Goal: Task Accomplishment & Management: Manage account settings

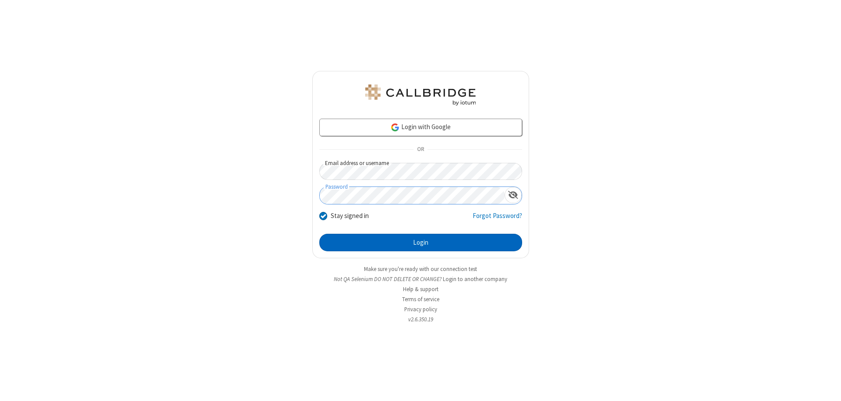
click at [420, 243] on button "Login" at bounding box center [420, 243] width 203 height 18
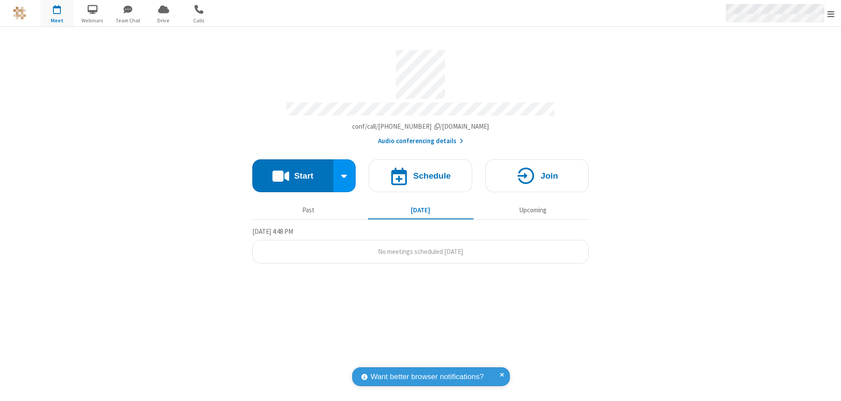
click at [831, 14] on span "Open menu" at bounding box center [830, 14] width 7 height 9
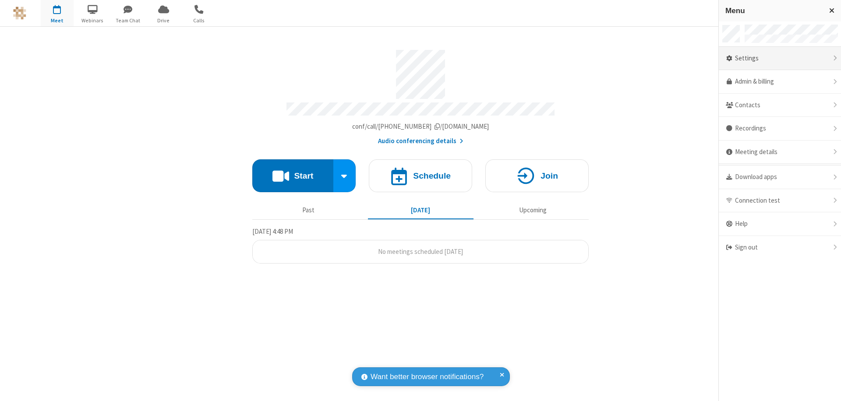
click at [780, 58] on div "Settings" at bounding box center [780, 59] width 122 height 24
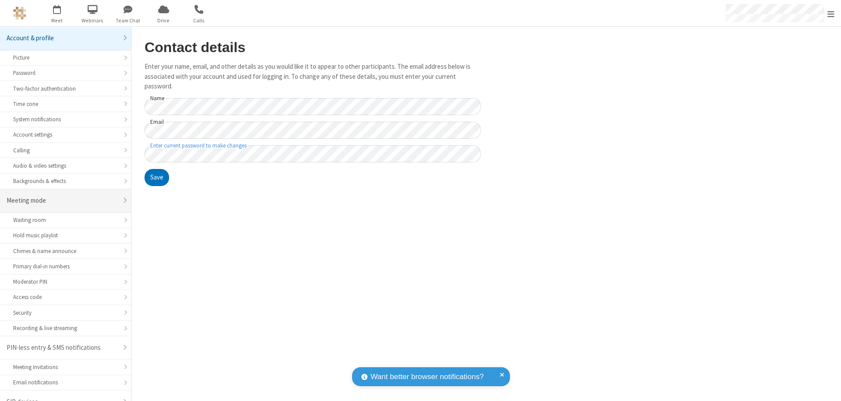
click at [62, 196] on div "Meeting mode" at bounding box center [62, 201] width 111 height 10
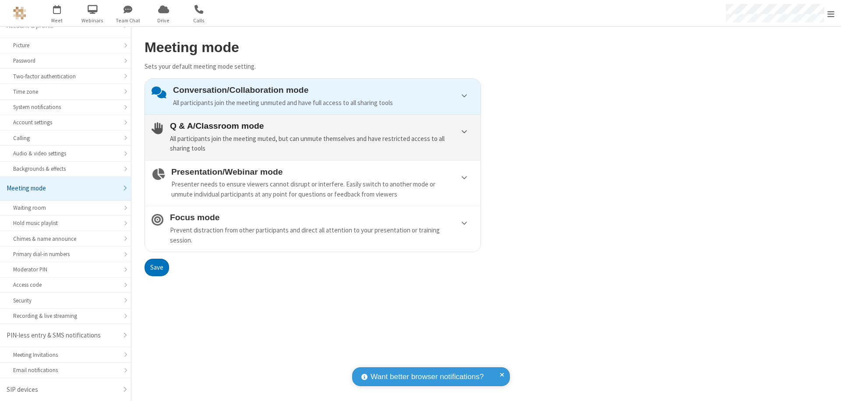
click at [313, 137] on div "All participants join the meeting muted, but can unmute themselves and have res…" at bounding box center [322, 144] width 304 height 20
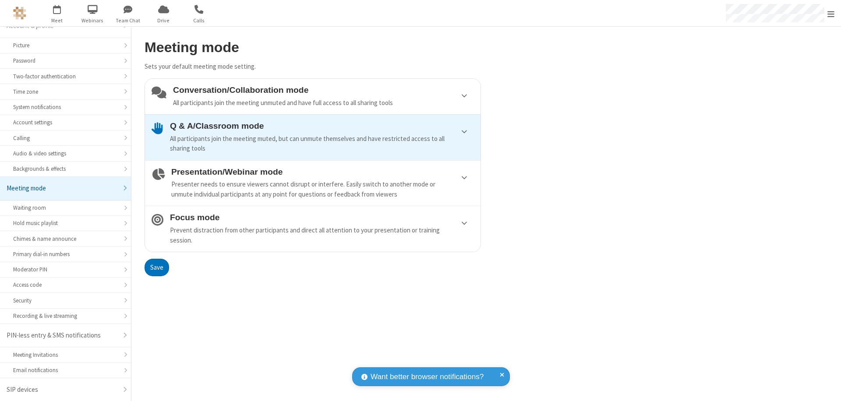
click at [156, 267] on button "Save" at bounding box center [157, 268] width 25 height 18
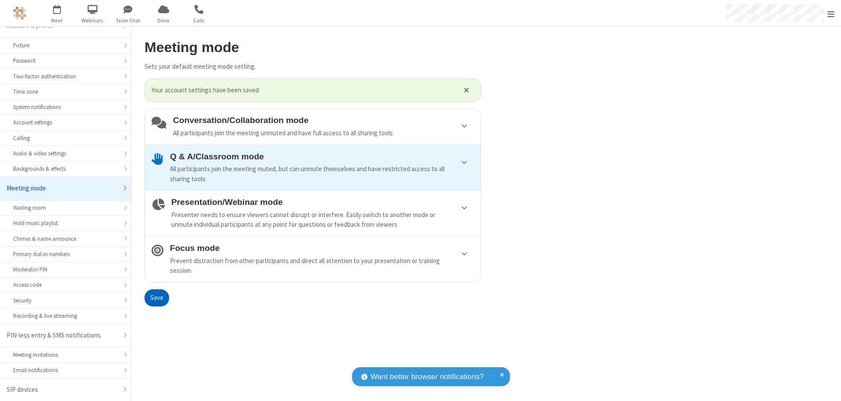
click at [831, 13] on span "Open menu" at bounding box center [830, 14] width 7 height 9
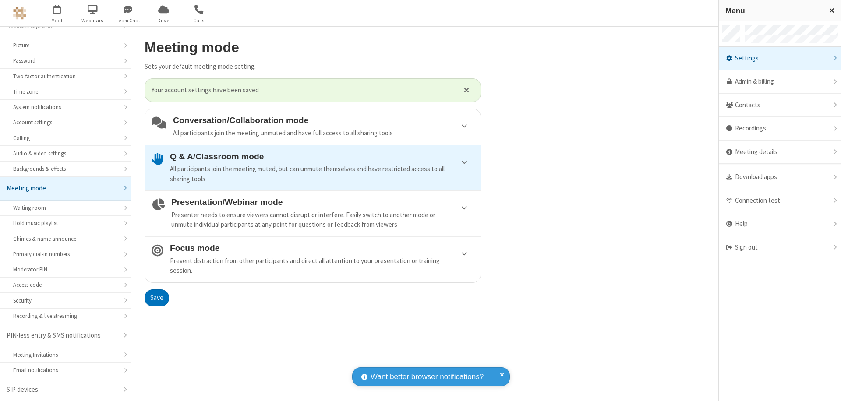
click at [780, 247] on div "Sign out" at bounding box center [780, 247] width 122 height 23
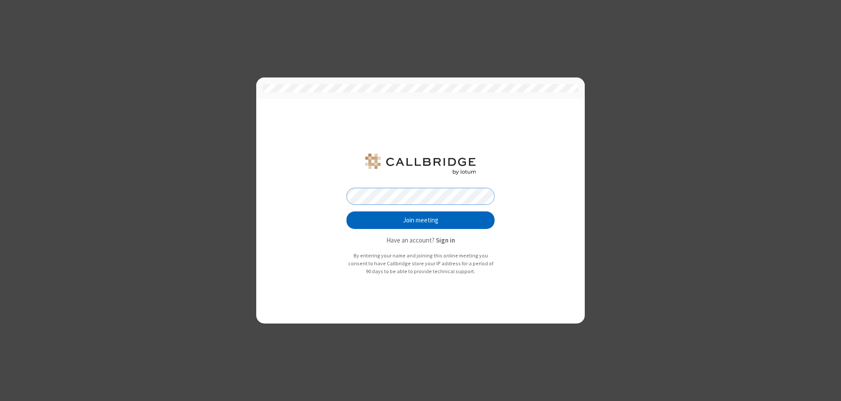
click at [420, 220] on button "Join meeting" at bounding box center [420, 221] width 148 height 18
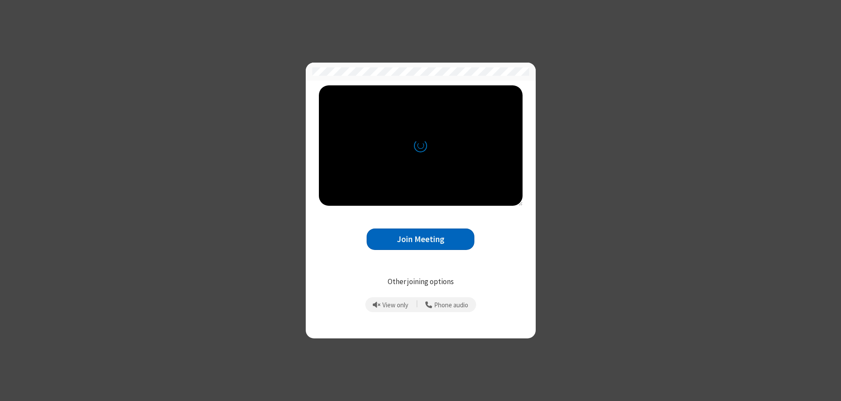
click at [420, 239] on button "Join Meeting" at bounding box center [421, 239] width 108 height 21
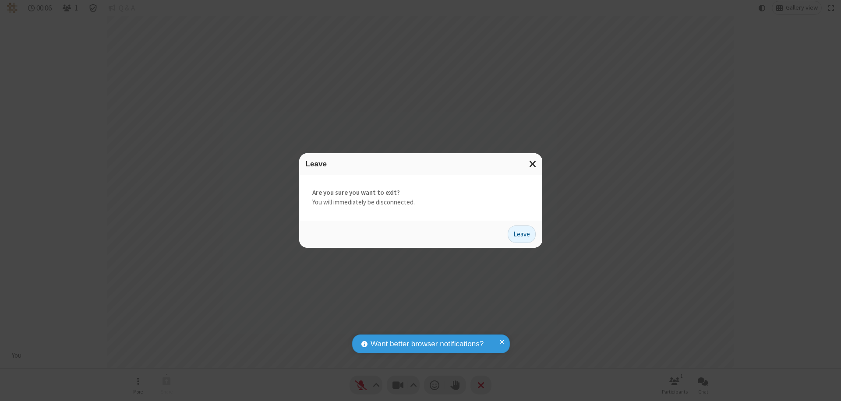
click at [522, 234] on button "Leave" at bounding box center [522, 235] width 28 height 18
